Goal: Find specific page/section: Find specific page/section

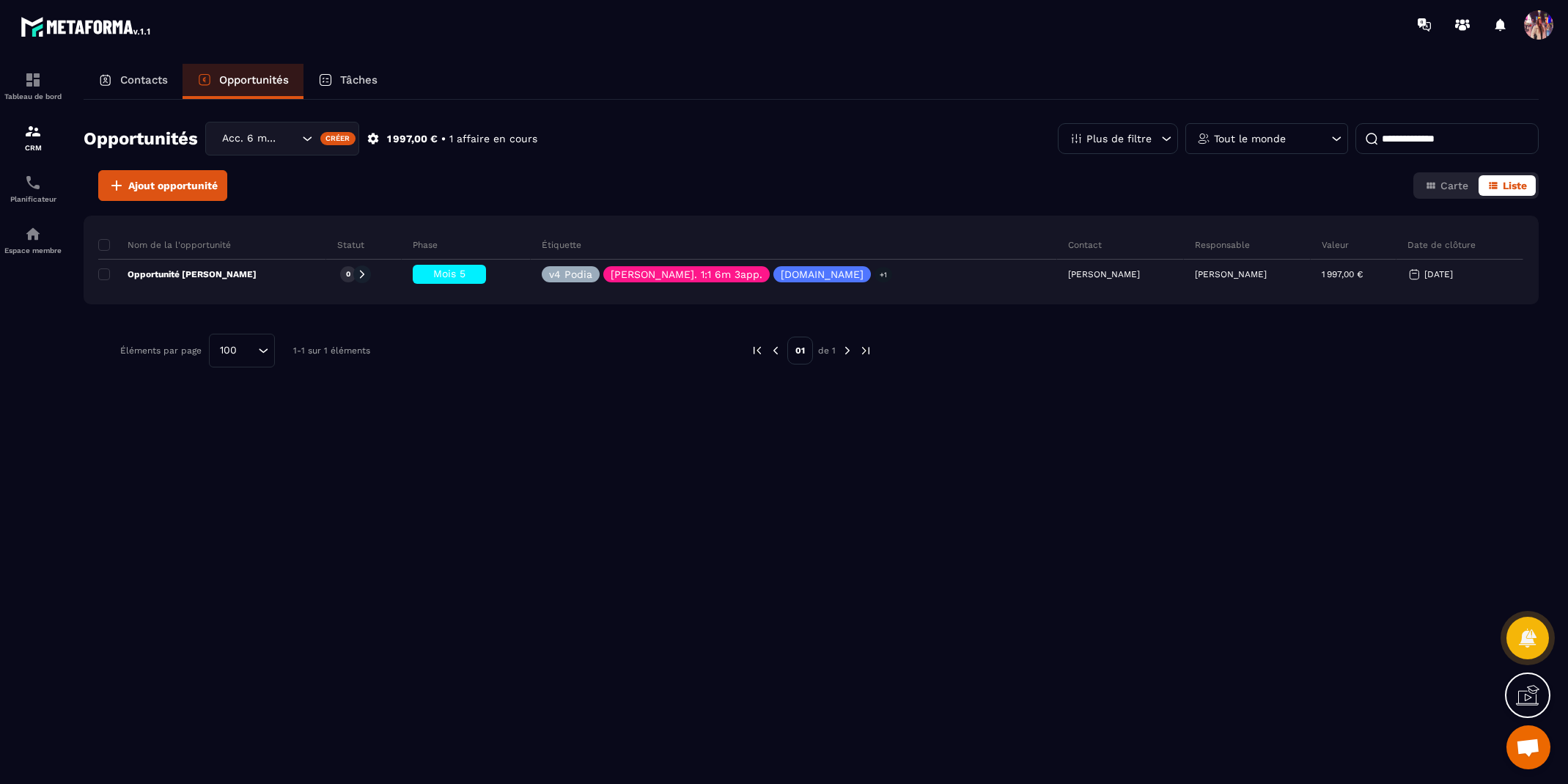
drag, startPoint x: 1464, startPoint y: 136, endPoint x: 1359, endPoint y: 131, distance: 105.1
click at [1359, 131] on input "**********" at bounding box center [1447, 139] width 183 height 31
click at [144, 68] on div "Contacts" at bounding box center [133, 81] width 99 height 35
click at [139, 85] on p "Contacts" at bounding box center [145, 80] width 48 height 13
click at [368, 38] on div at bounding box center [870, 24] width 1396 height 49
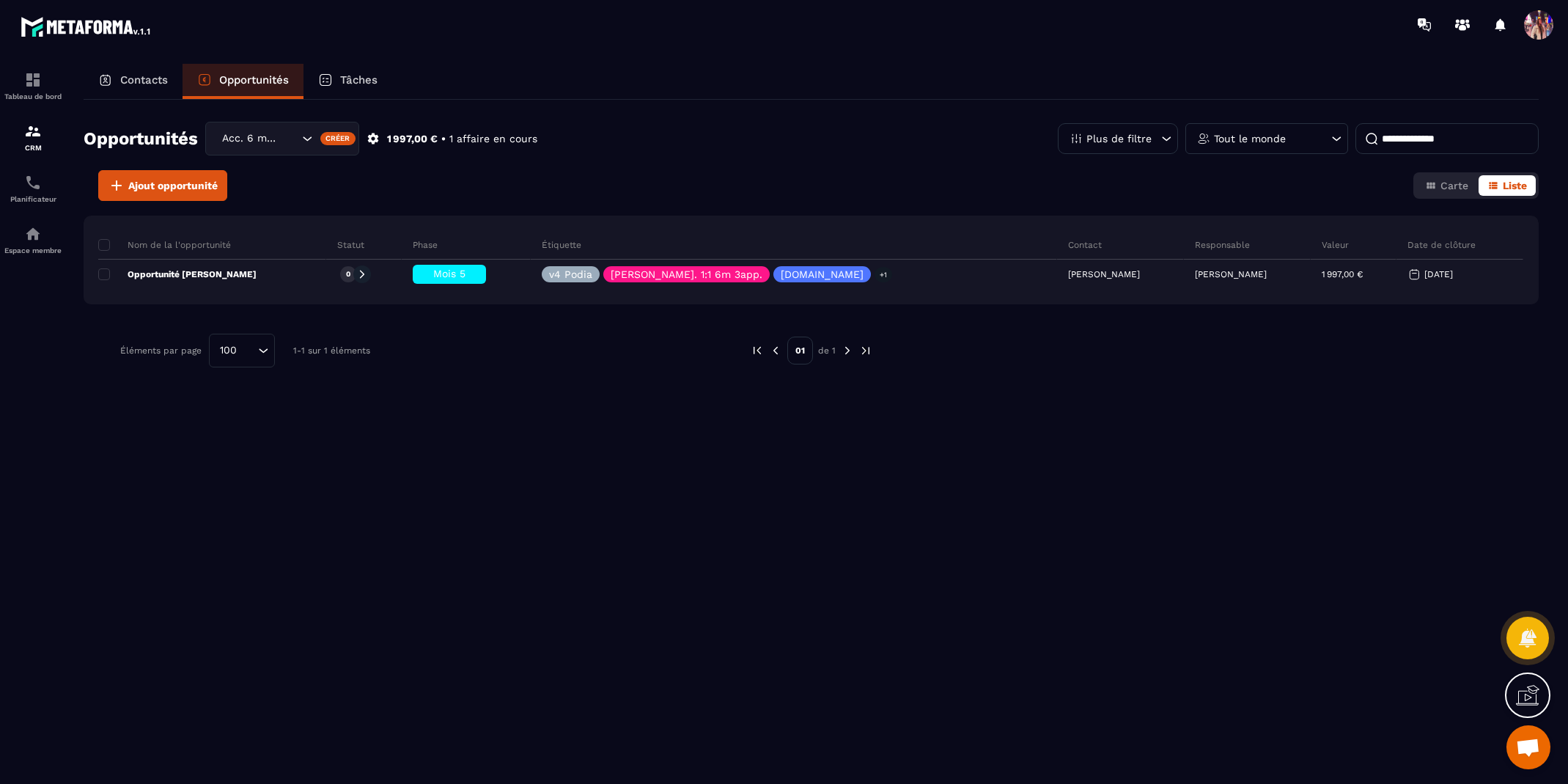
click at [129, 77] on p "Contacts" at bounding box center [145, 80] width 48 height 13
